Goal: Task Accomplishment & Management: Manage account settings

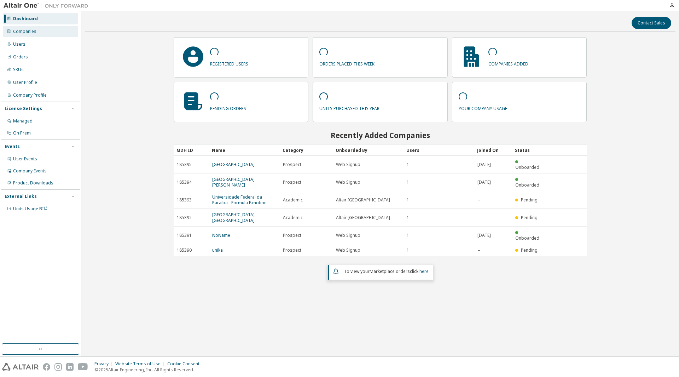
click at [54, 27] on div "Companies" at bounding box center [40, 31] width 75 height 11
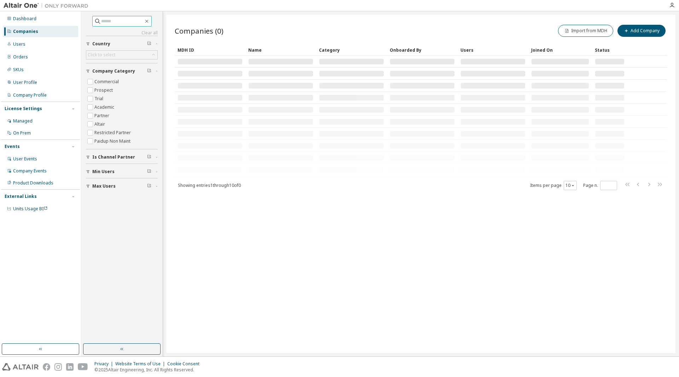
click at [112, 20] on input "text" at bounding box center [122, 21] width 42 height 7
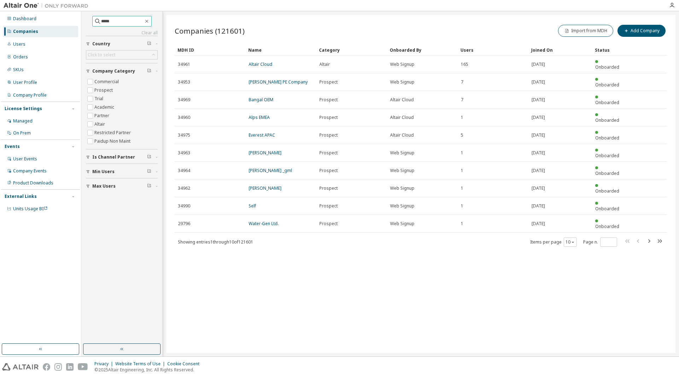
type input "*****"
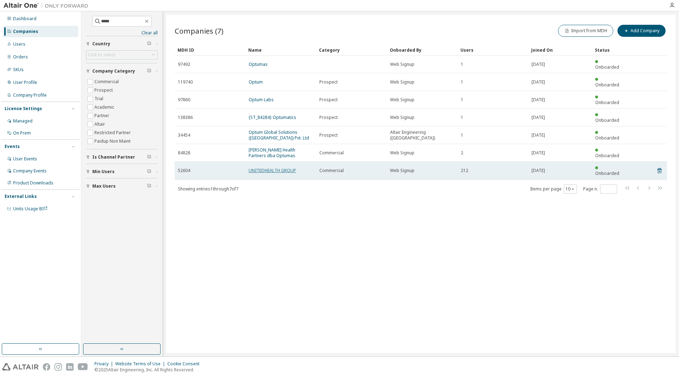
click at [271, 167] on link "UNITEDHEALTH GROUP" at bounding box center [272, 170] width 47 height 6
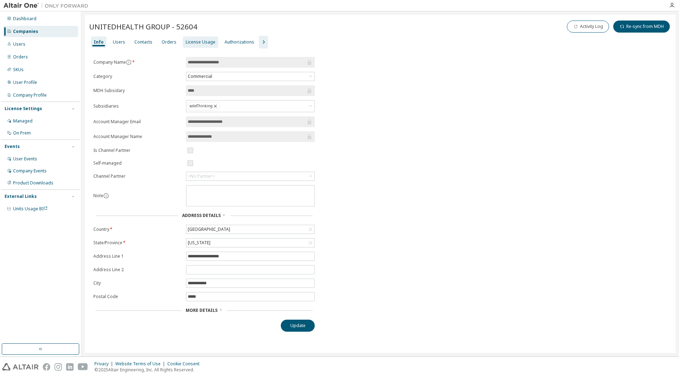
click at [199, 44] on div "License Usage" at bounding box center [201, 42] width 30 height 6
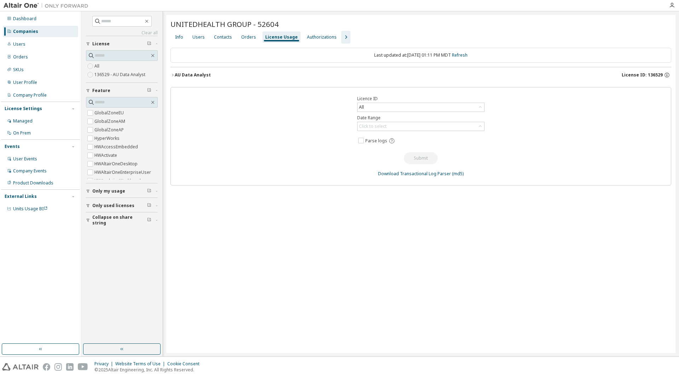
click at [199, 36] on div "Users" at bounding box center [198, 37] width 12 height 6
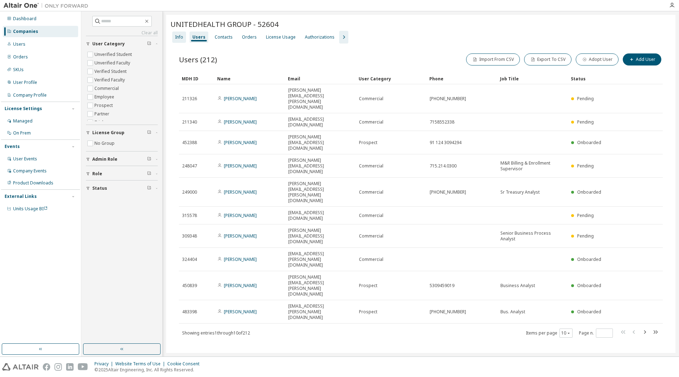
click at [173, 33] on div "Info" at bounding box center [179, 36] width 14 height 11
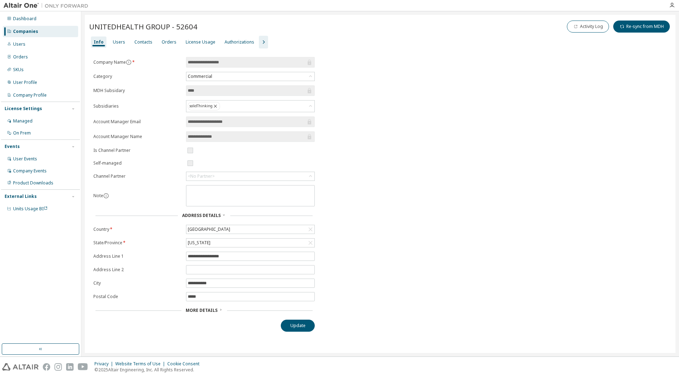
click at [209, 309] on span "More Details" at bounding box center [202, 310] width 32 height 6
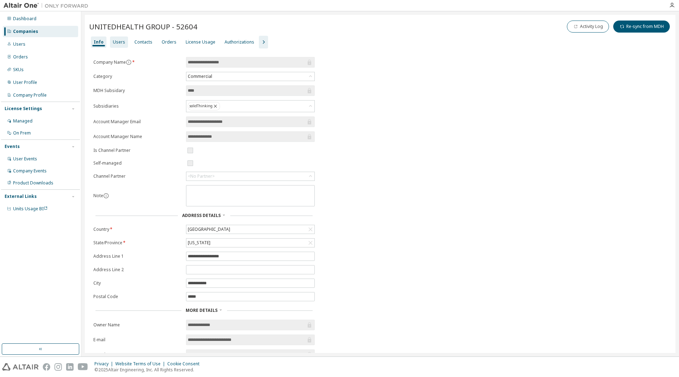
click at [122, 45] on div "Users" at bounding box center [119, 41] width 18 height 11
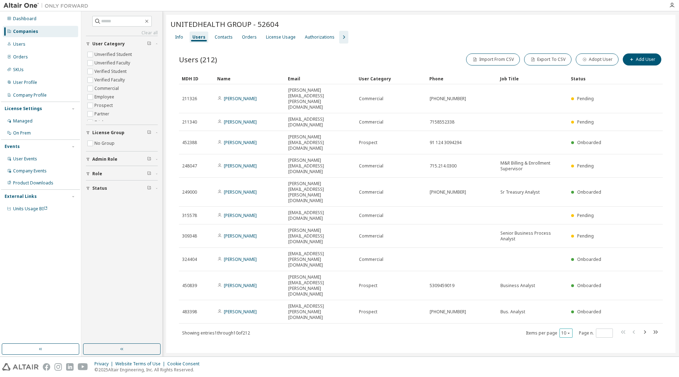
click at [564, 330] on button "10" at bounding box center [567, 333] width 10 height 6
click at [571, 264] on div "100" at bounding box center [588, 263] width 57 height 8
click at [232, 78] on div "Name" at bounding box center [249, 78] width 65 height 11
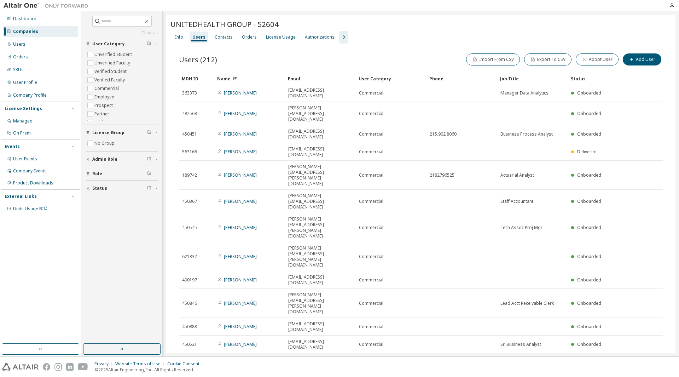
click at [230, 80] on div "Name" at bounding box center [249, 78] width 65 height 11
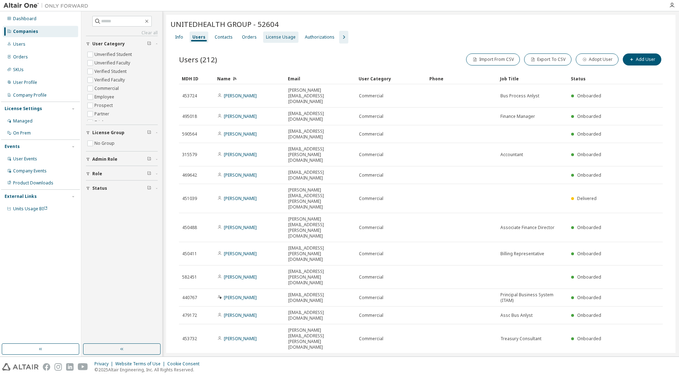
click at [282, 34] on div "License Usage" at bounding box center [281, 37] width 30 height 6
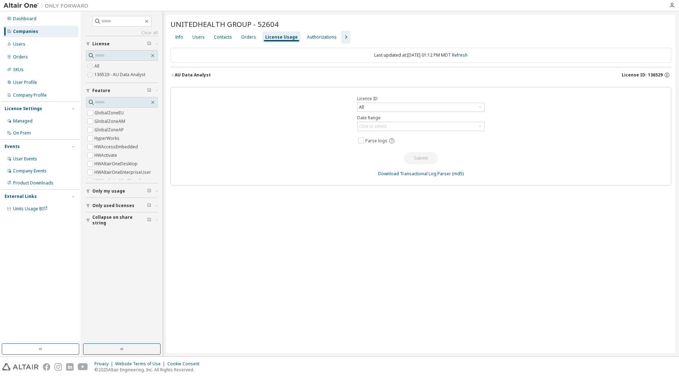
click at [211, 77] on div "AU Data Analyst License ID: 136529" at bounding box center [423, 75] width 497 height 6
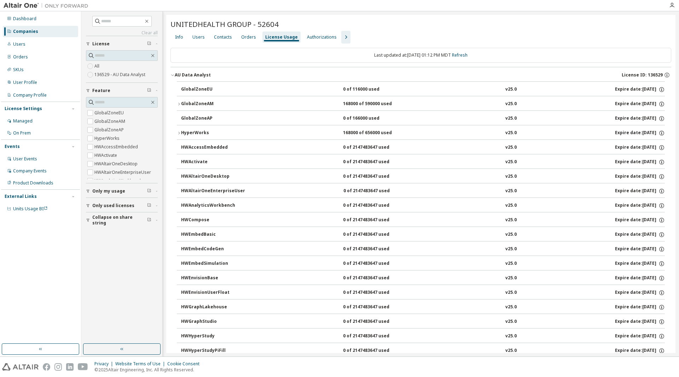
click at [201, 102] on div "GlobalZoneAM" at bounding box center [213, 104] width 64 height 6
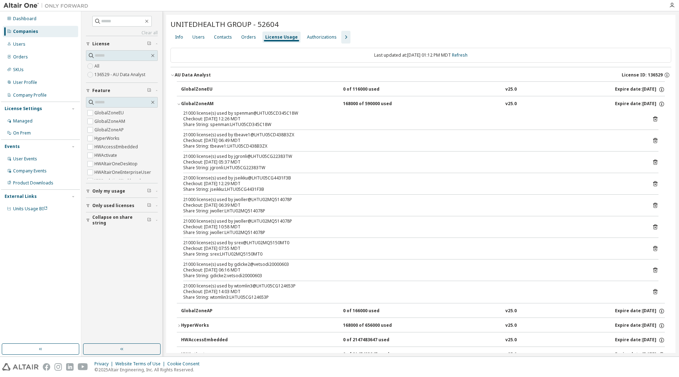
click at [201, 102] on div "GlobalZoneAM" at bounding box center [213, 104] width 64 height 6
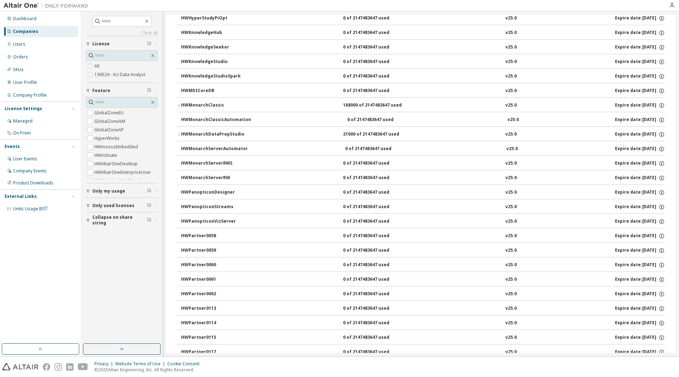
scroll to position [1000, 0]
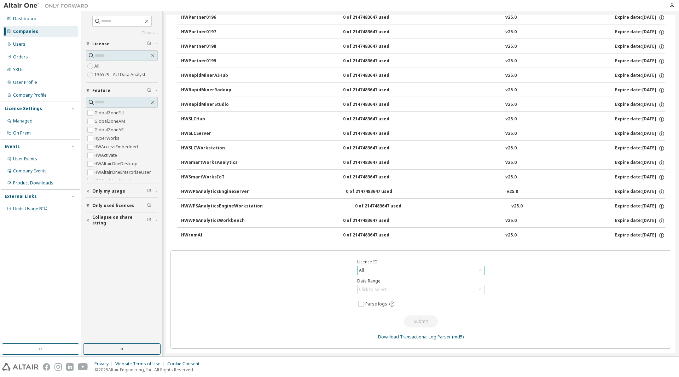
click at [408, 272] on div "All" at bounding box center [421, 270] width 127 height 8
click at [402, 289] on li "All" at bounding box center [418, 290] width 125 height 9
click at [385, 289] on div "Click to select" at bounding box center [373, 290] width 30 height 8
click at [385, 319] on li "Year to date" at bounding box center [418, 318] width 125 height 9
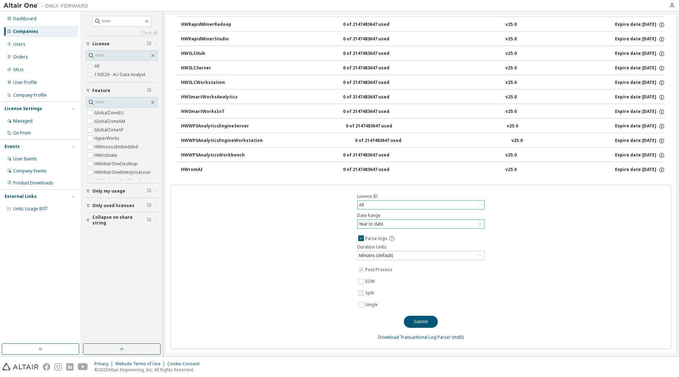
scroll to position [1066, 0]
click at [366, 301] on label "Single" at bounding box center [373, 304] width 14 height 8
click at [425, 323] on button "Submit" at bounding box center [421, 321] width 34 height 12
